Goal: Task Accomplishment & Management: Use online tool/utility

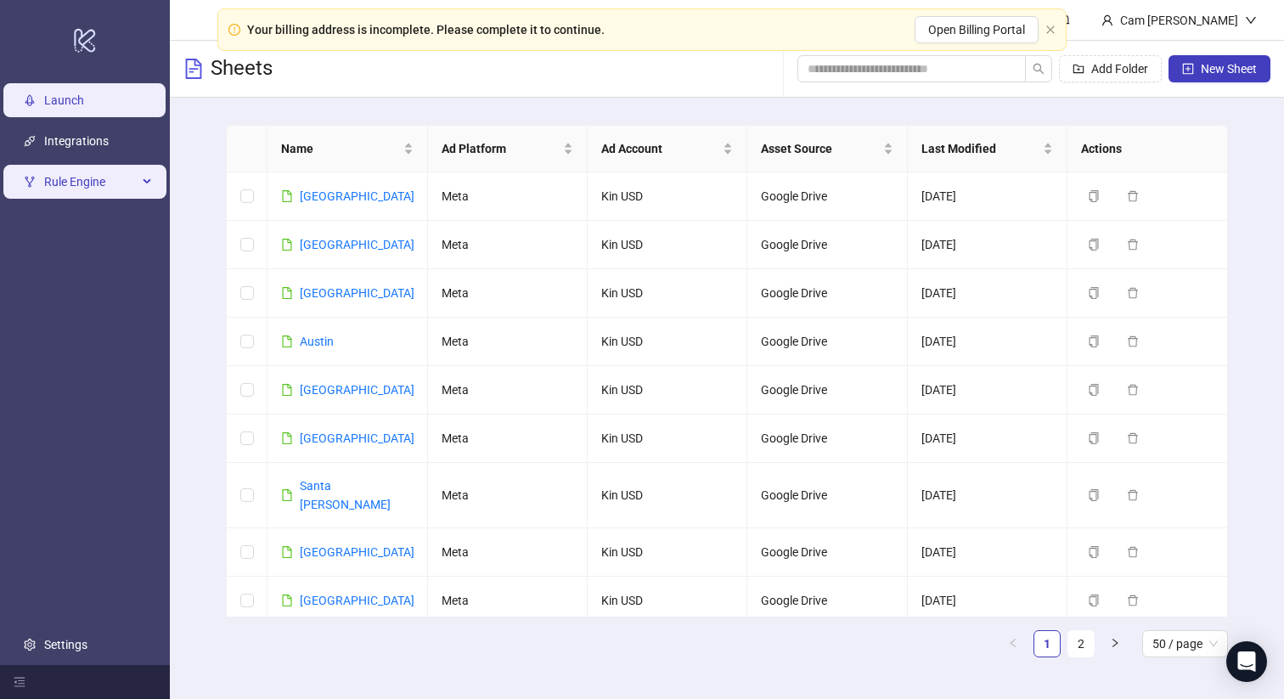
click at [70, 172] on span "Rule Engine" at bounding box center [90, 182] width 93 height 34
click at [145, 182] on icon at bounding box center [148, 182] width 8 height 0
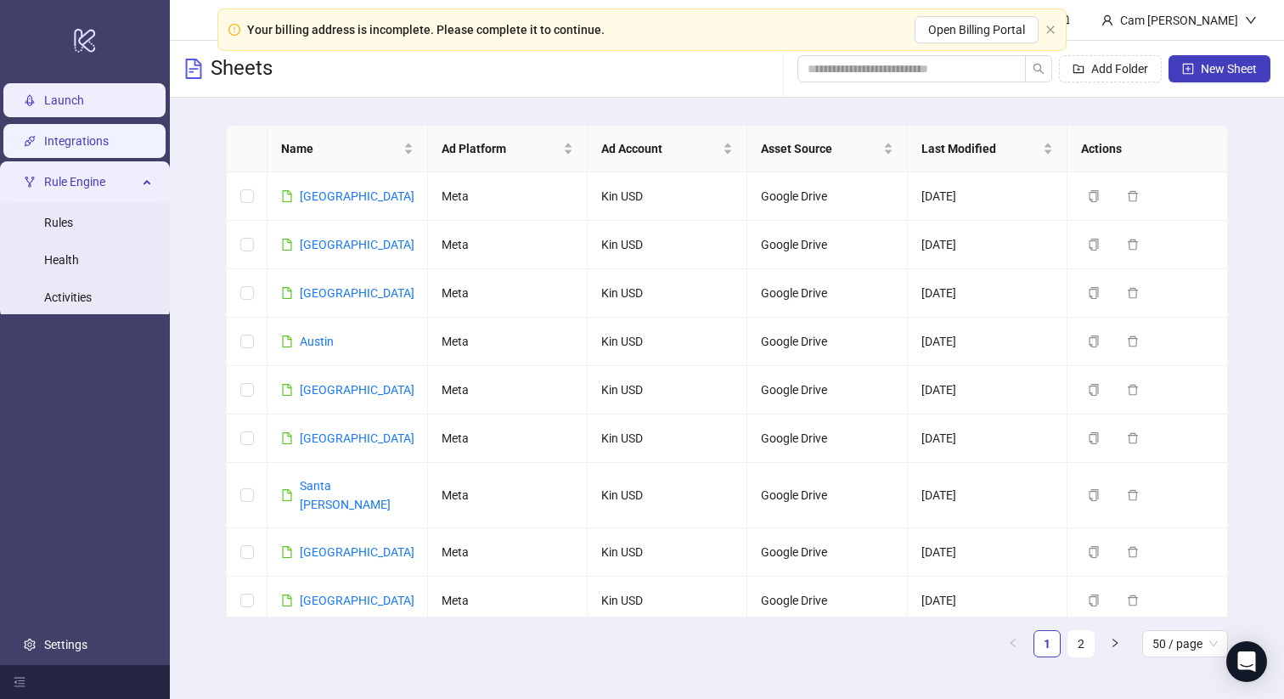
click at [98, 148] on link "Integrations" at bounding box center [76, 141] width 65 height 14
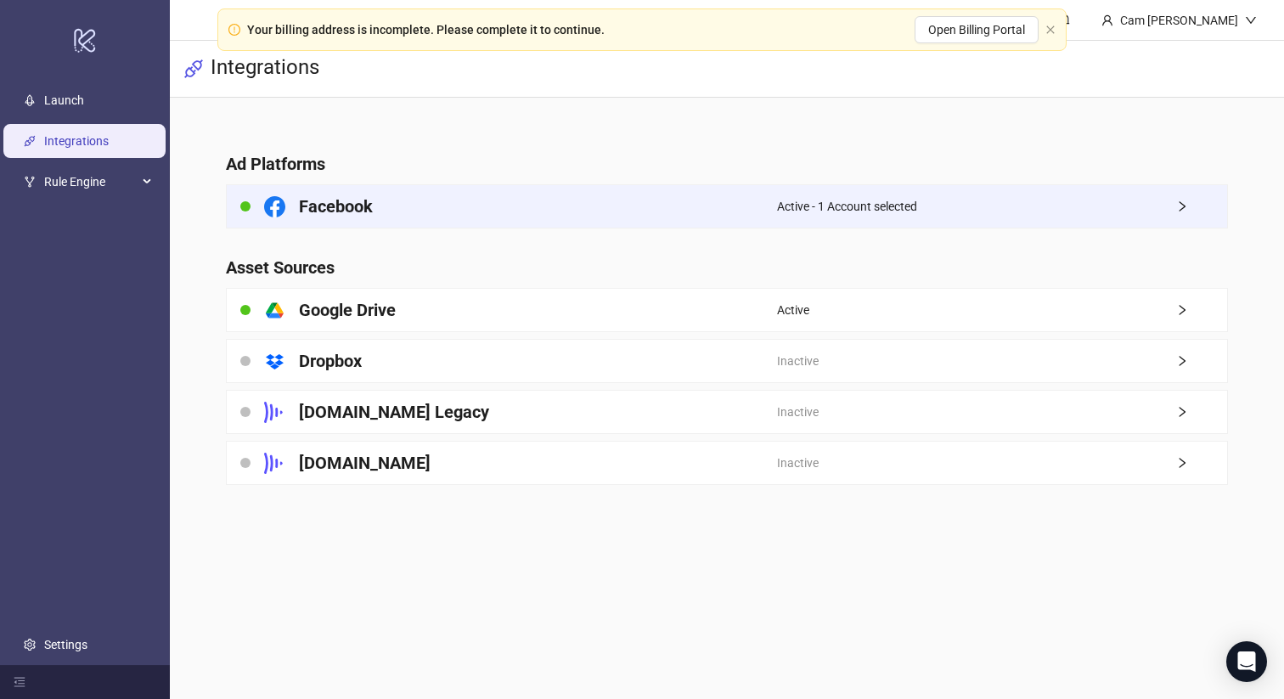
click at [674, 203] on div "Facebook" at bounding box center [501, 206] width 549 height 42
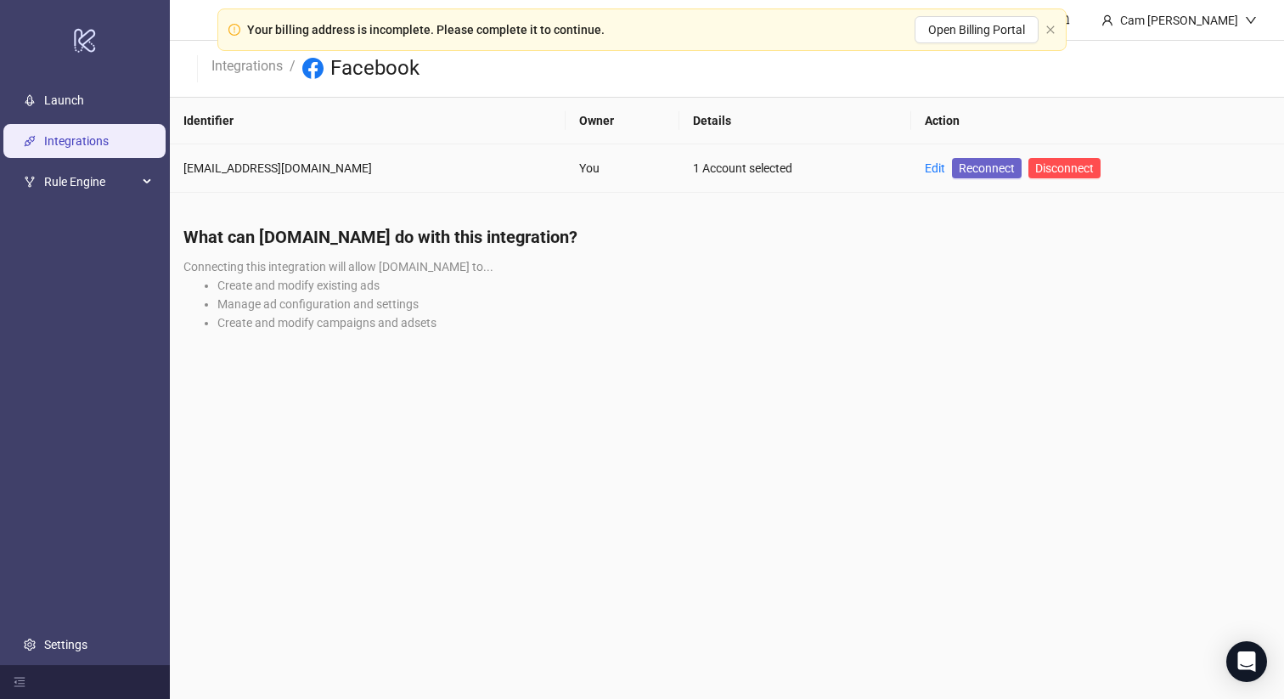
click at [958, 169] on span "Reconnect" at bounding box center [986, 168] width 56 height 19
